Goal: Navigation & Orientation: Find specific page/section

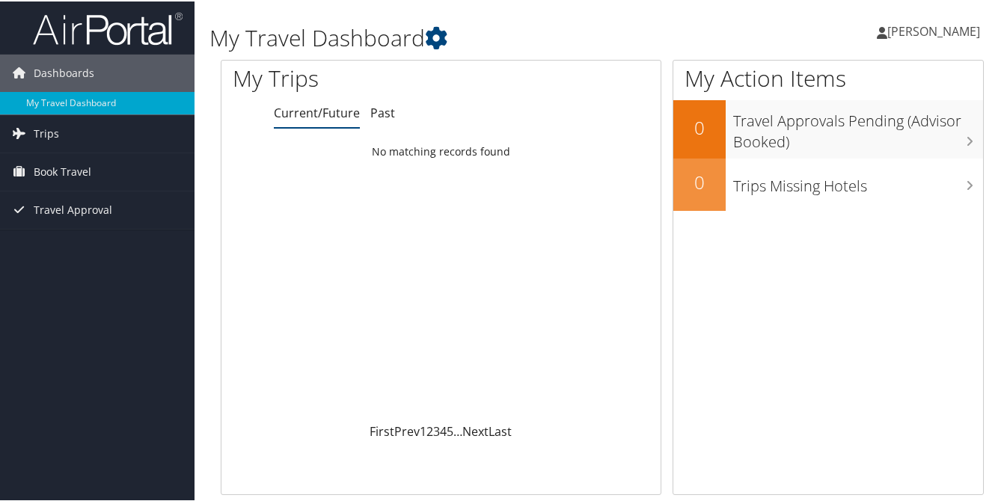
click at [608, 34] on h1 "My Travel Dashboard" at bounding box center [471, 36] width 524 height 31
click at [908, 31] on span "[PERSON_NAME]" at bounding box center [933, 30] width 93 height 16
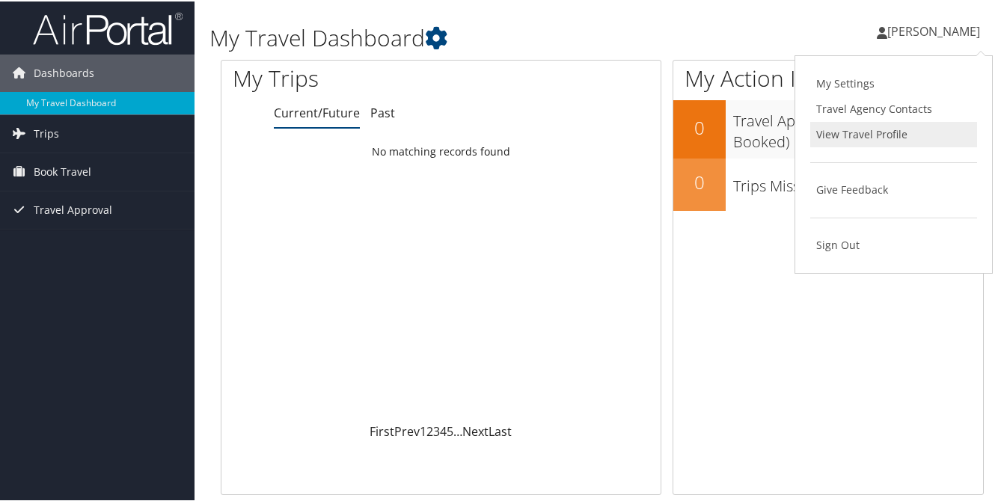
click at [858, 130] on link "View Travel Profile" at bounding box center [893, 132] width 167 height 25
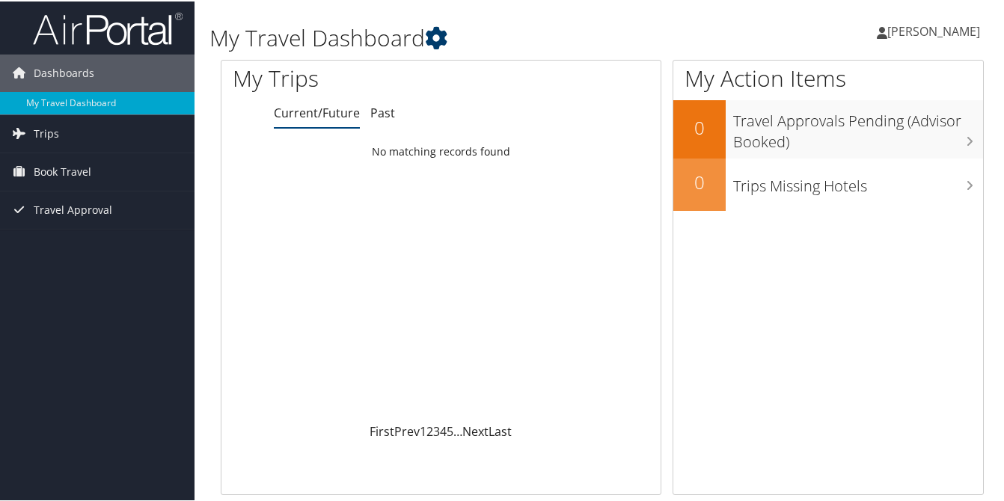
click at [445, 30] on icon at bounding box center [436, 36] width 22 height 22
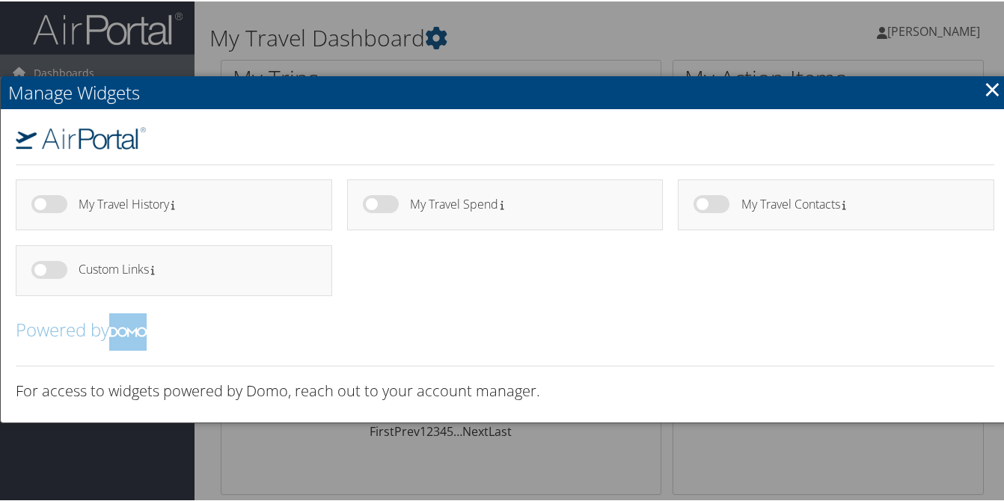
click at [988, 89] on link "×" at bounding box center [991, 88] width 17 height 30
